Goal: Transaction & Acquisition: Obtain resource

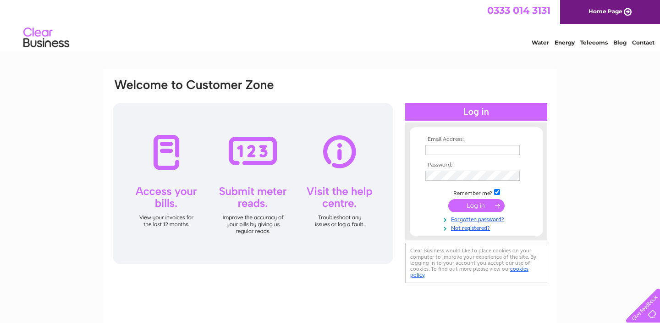
type input "[PERSON_NAME][EMAIL_ADDRESS][DOMAIN_NAME]"
click at [481, 206] on input "submit" at bounding box center [476, 205] width 56 height 13
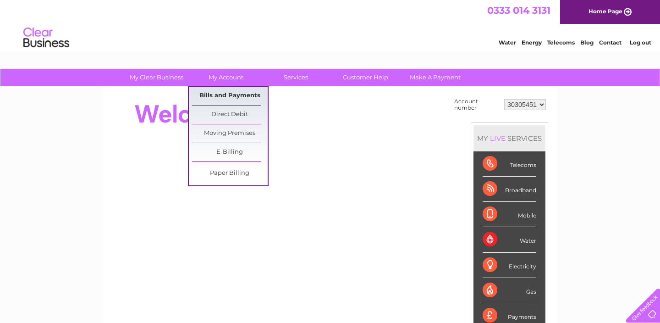
click at [233, 90] on link "Bills and Payments" at bounding box center [230, 96] width 76 height 18
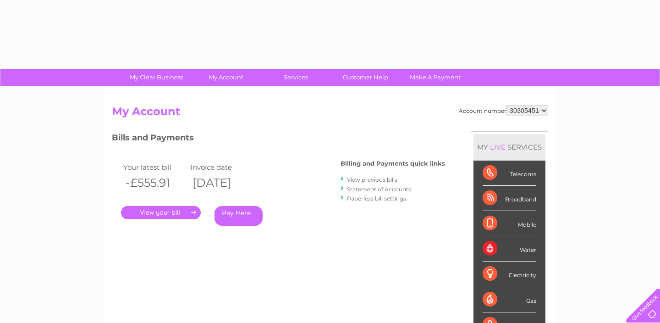
click at [232, 97] on div "Account number 30305451 My Account MY LIVE SERVICES Telecoms Broadband Mobile W…" at bounding box center [330, 238] width 454 height 303
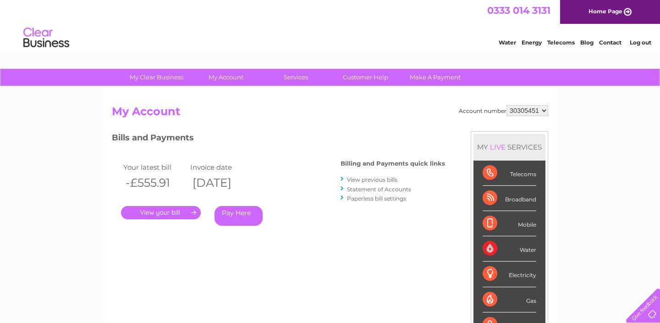
click at [360, 180] on link "View previous bills" at bounding box center [372, 179] width 50 height 7
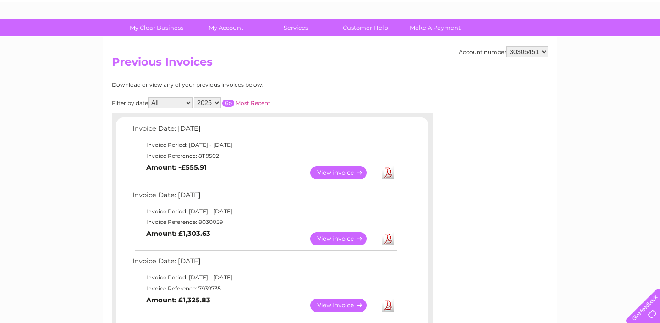
scroll to position [58, 0]
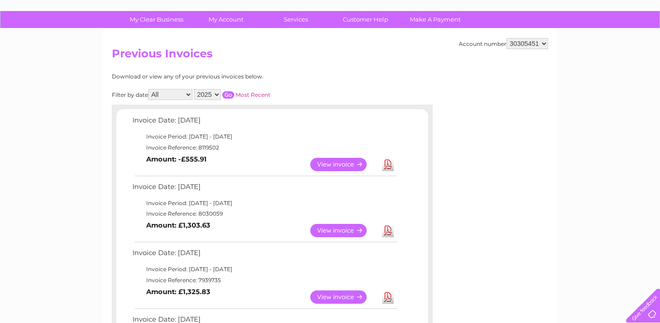
click at [351, 173] on td "View" at bounding box center [344, 164] width 72 height 18
click at [351, 161] on link "View" at bounding box center [343, 164] width 67 height 13
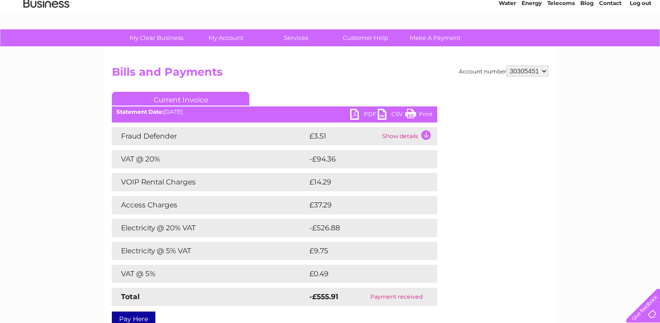
scroll to position [41, 0]
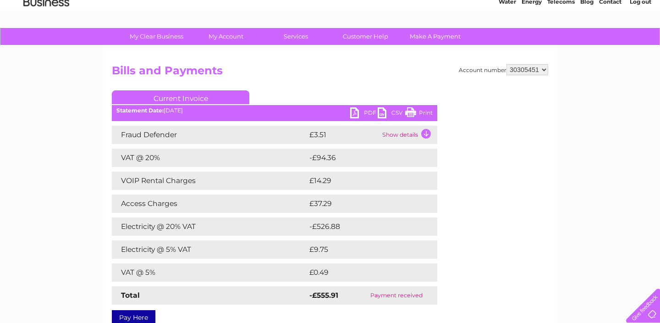
click at [363, 112] on link "PDF" at bounding box center [363, 113] width 27 height 13
click at [357, 112] on link "PDF" at bounding box center [363, 113] width 27 height 13
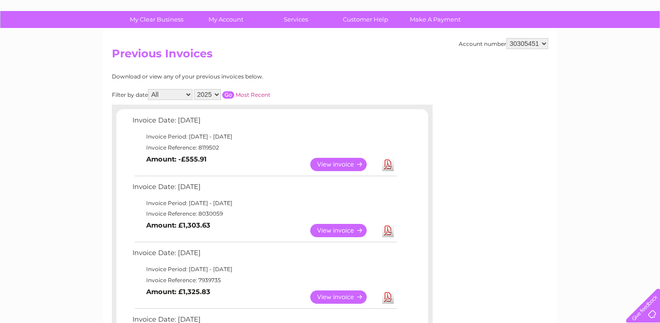
click at [240, 132] on td "Invoice Period: [DATE] - [DATE]" at bounding box center [264, 136] width 268 height 11
